Goal: Submit feedback/report problem: Provide input to the site owners about the experience or issues

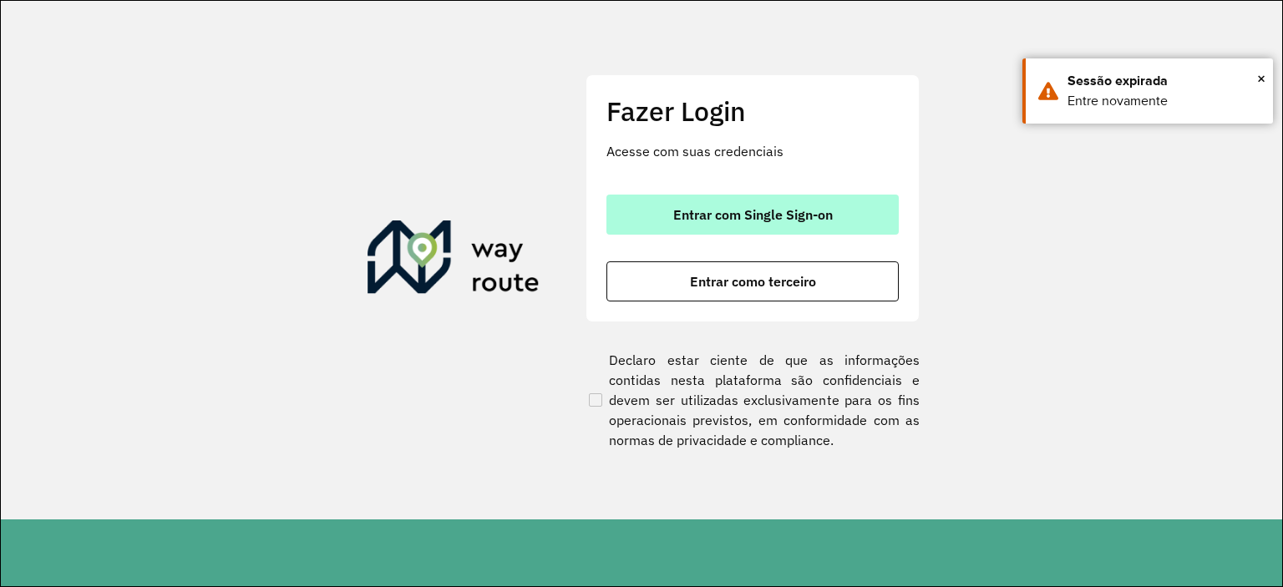
click at [775, 230] on button "Entrar com Single Sign-on" at bounding box center [752, 215] width 292 height 40
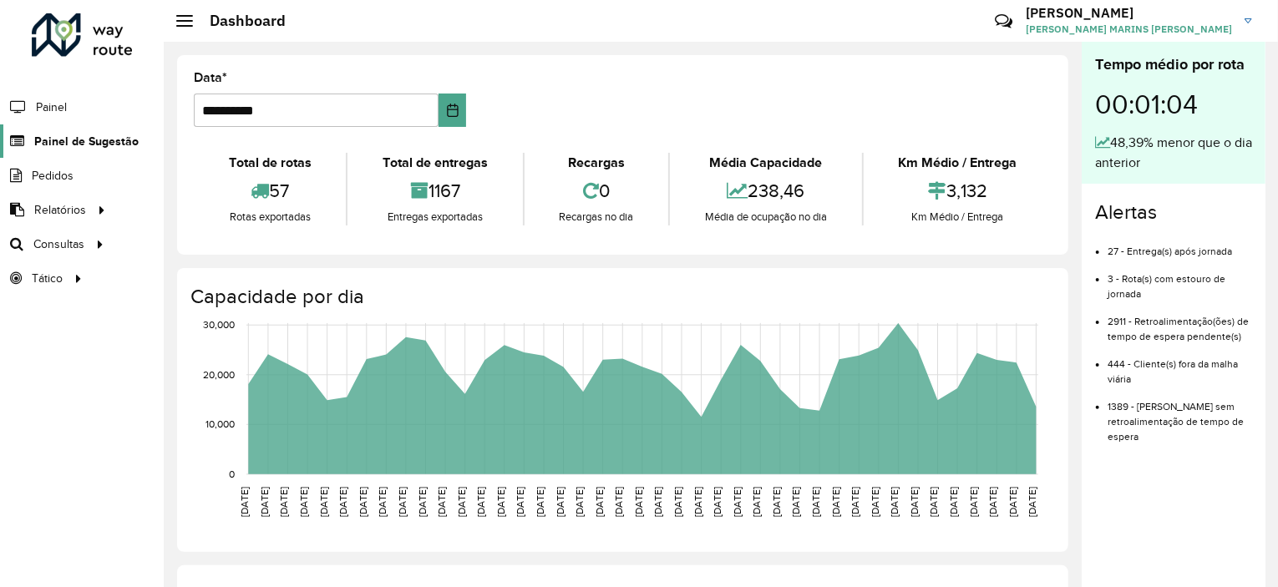
click at [71, 142] on span "Painel de Sugestão" at bounding box center [86, 142] width 104 height 18
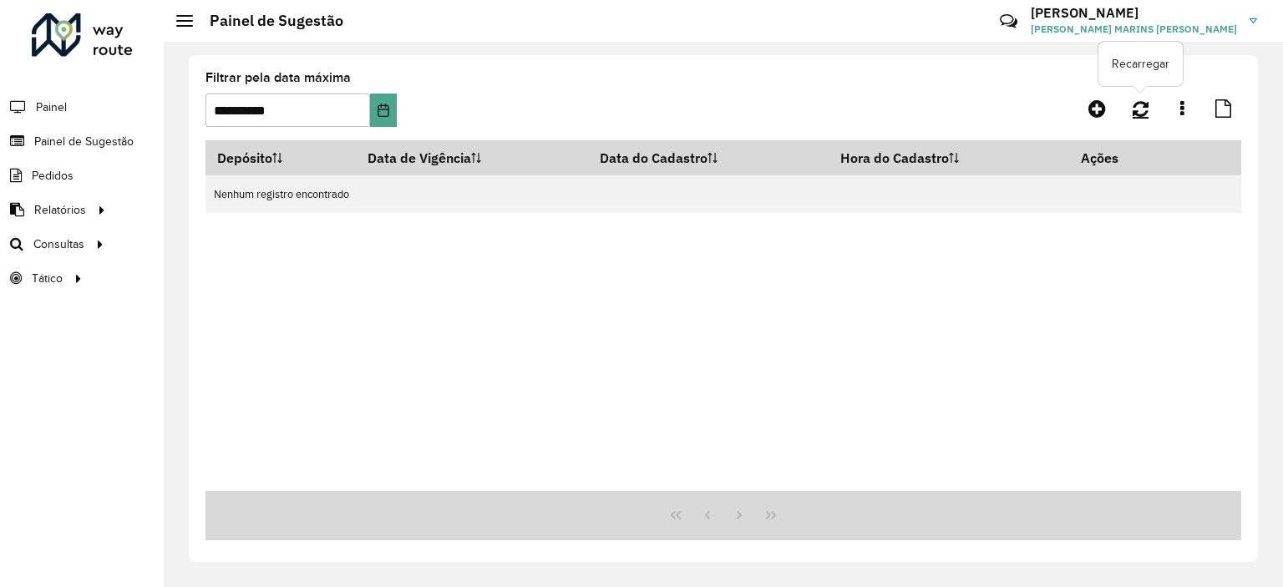
click at [1140, 116] on icon at bounding box center [1140, 108] width 16 height 18
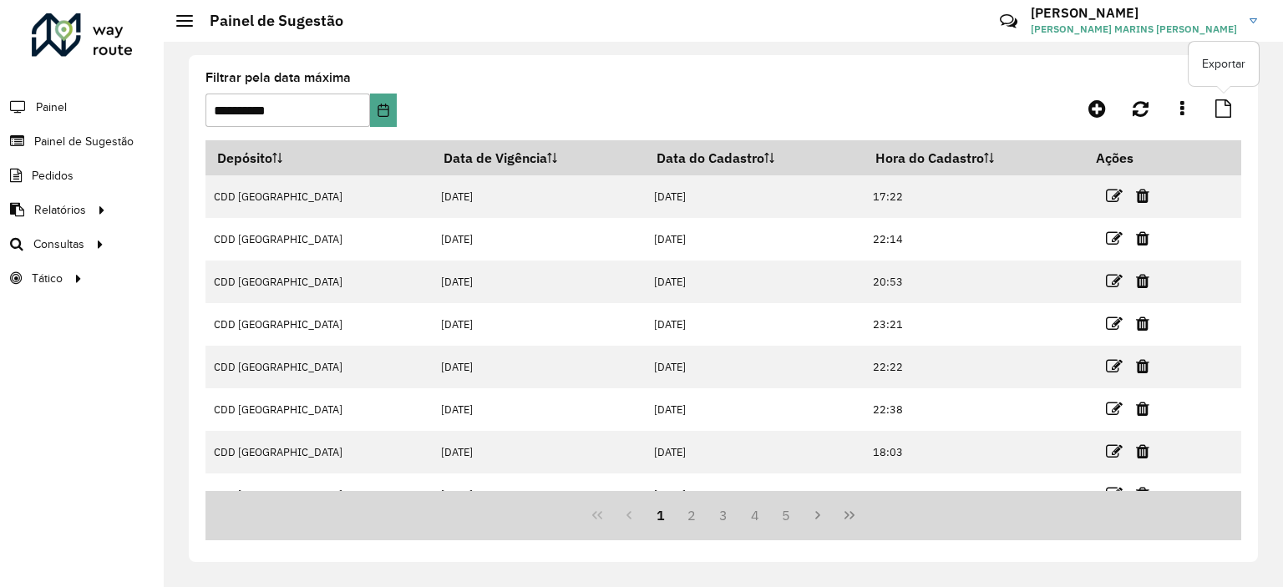
click at [1219, 104] on icon at bounding box center [1223, 108] width 16 height 18
click at [59, 143] on span "Painel de Sugestão" at bounding box center [86, 142] width 104 height 18
